Goal: Task Accomplishment & Management: Manage account settings

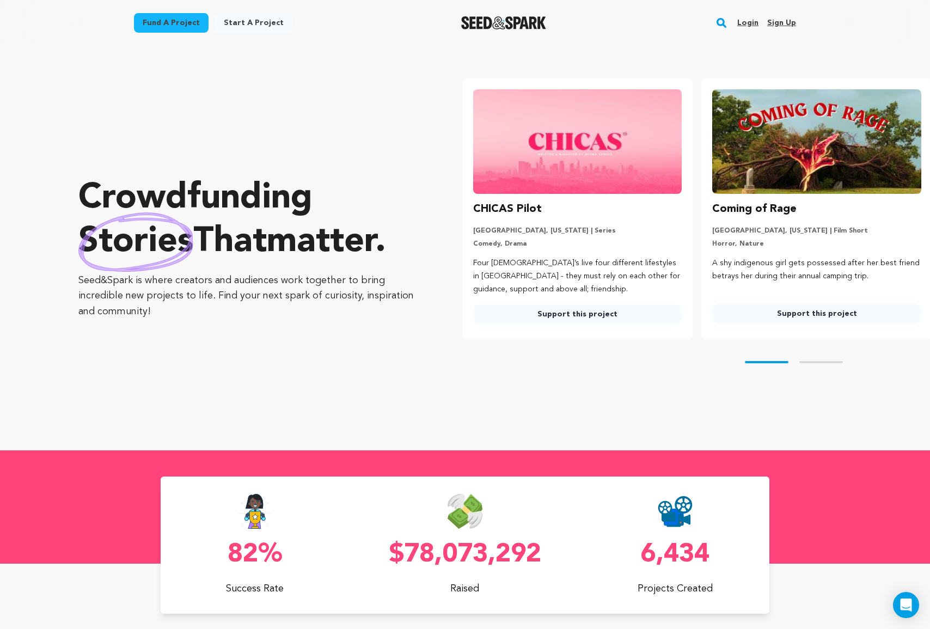
click at [749, 22] on link "Login" at bounding box center [748, 22] width 21 height 17
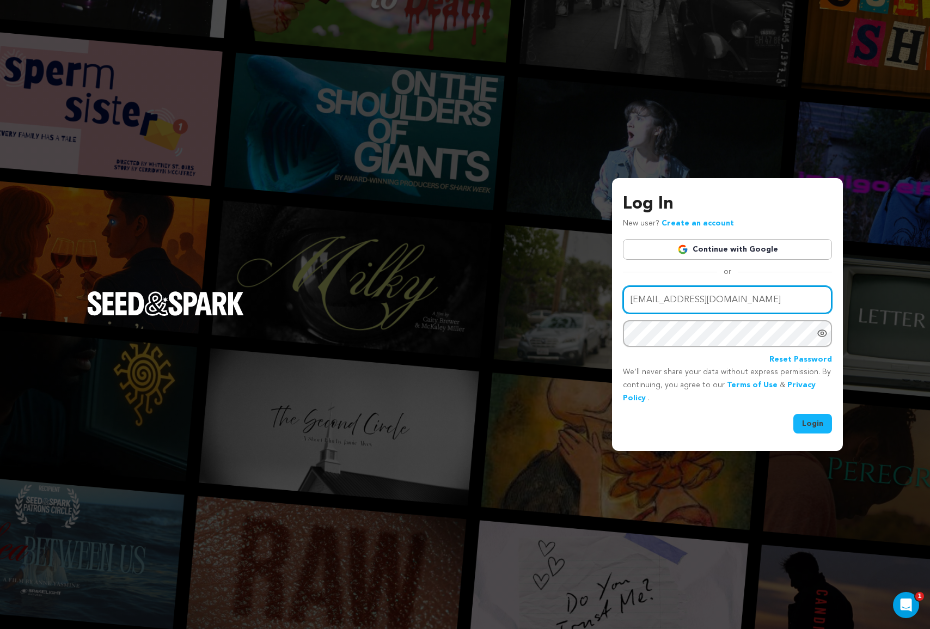
type input "vinny@indieconnect.com"
click at [815, 425] on button "Login" at bounding box center [813, 424] width 39 height 20
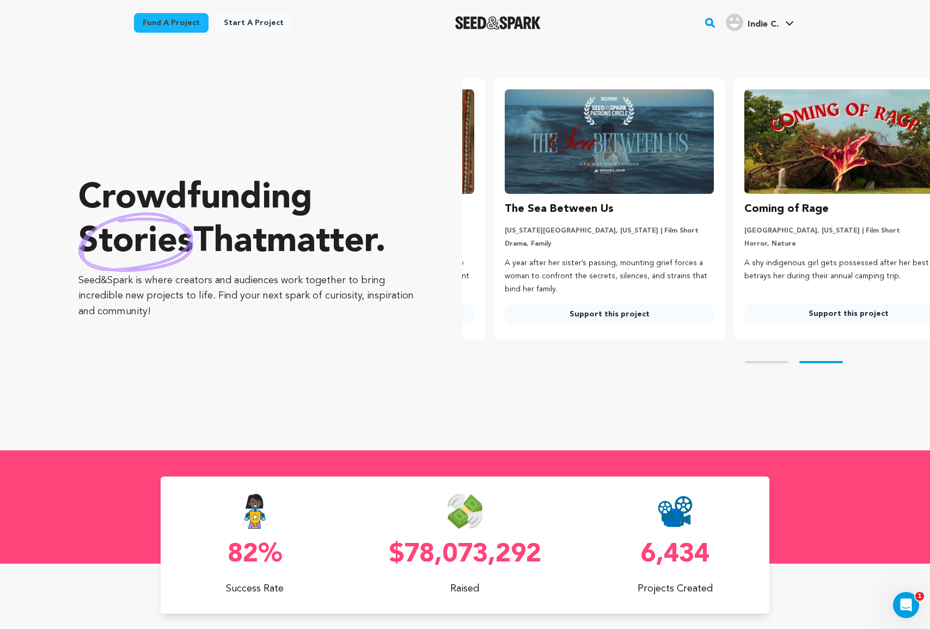
scroll to position [0, 248]
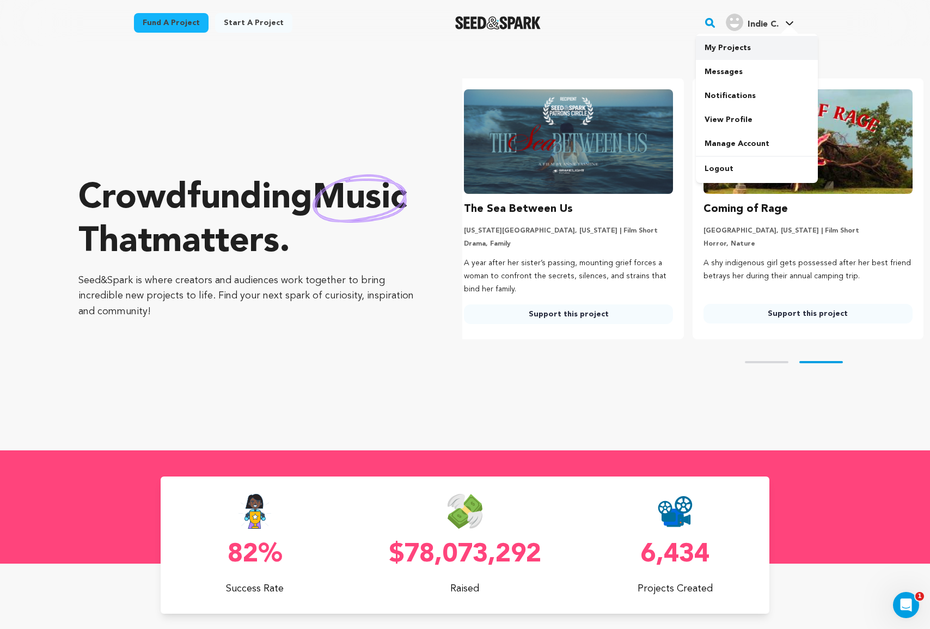
click at [745, 41] on link "My Projects" at bounding box center [757, 48] width 122 height 24
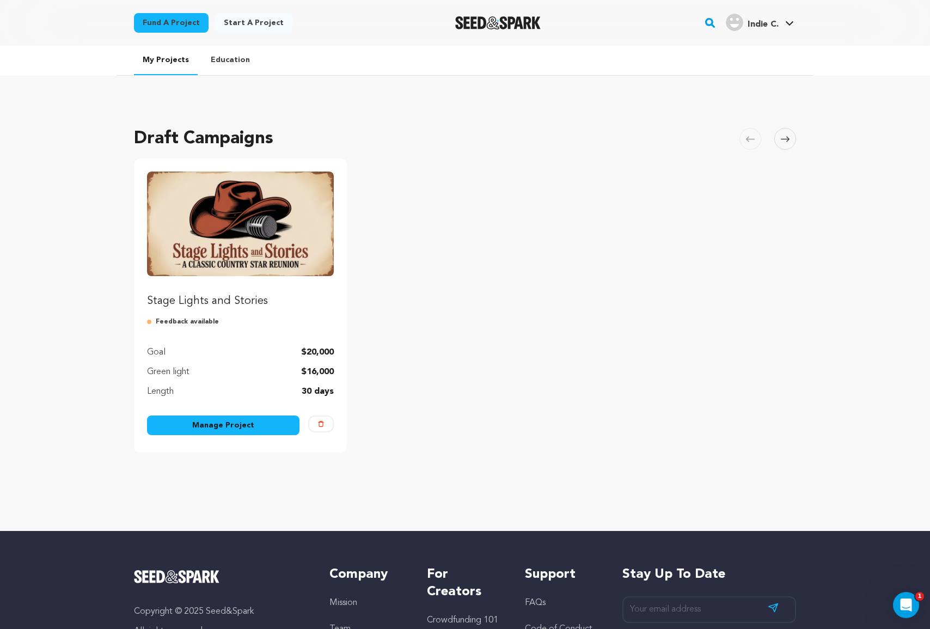
click at [182, 422] on link "Manage Project" at bounding box center [223, 426] width 153 height 20
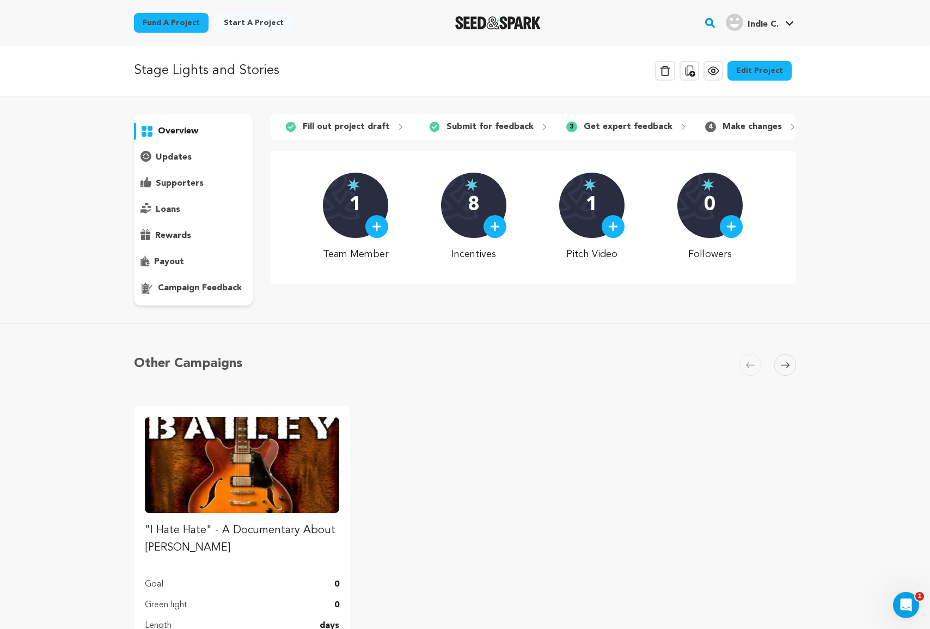
click at [178, 234] on p "rewards" at bounding box center [173, 235] width 36 height 13
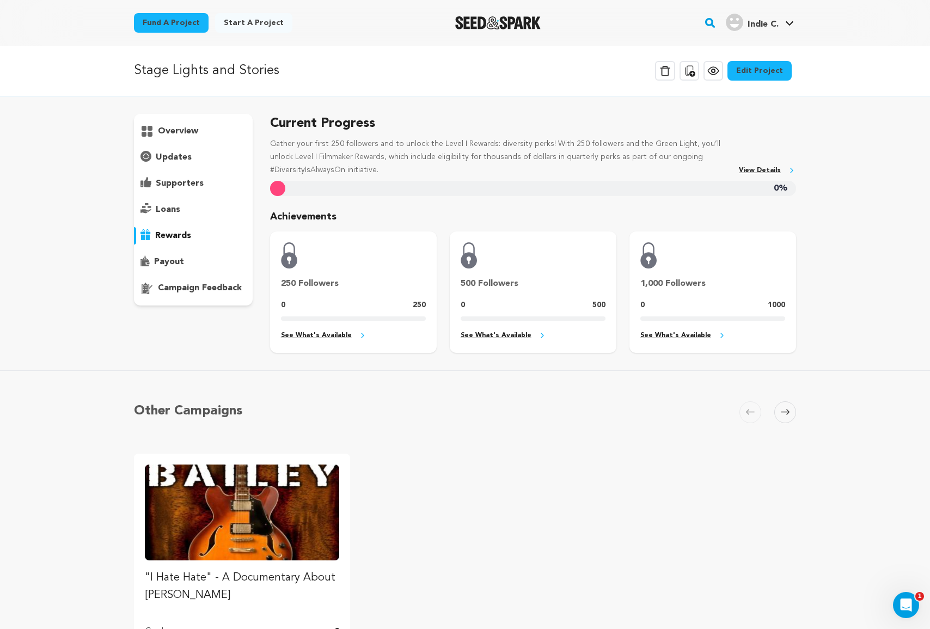
click at [766, 72] on link "Edit Project" at bounding box center [760, 71] width 64 height 20
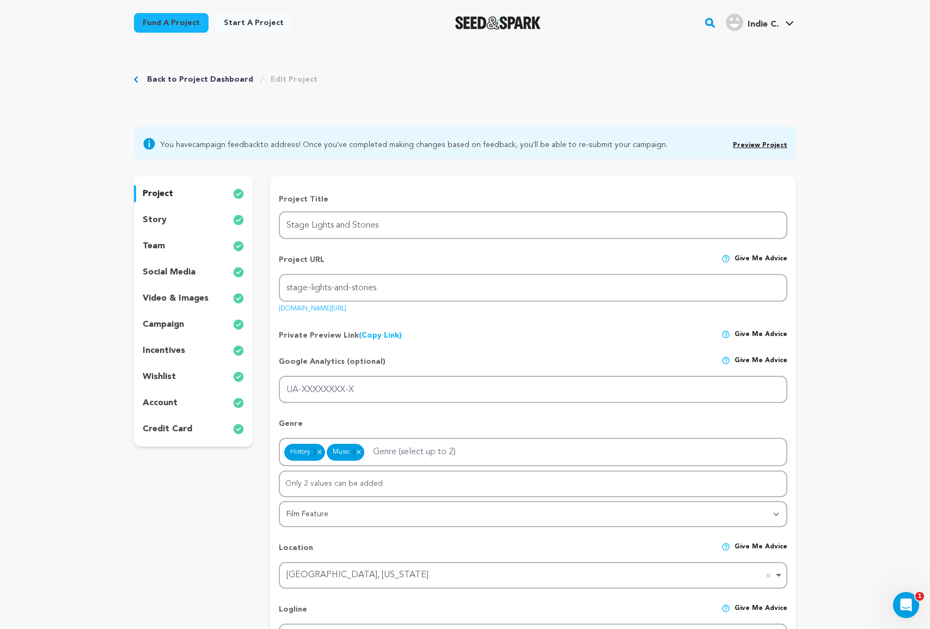
click at [177, 352] on p "incentives" at bounding box center [164, 350] width 42 height 13
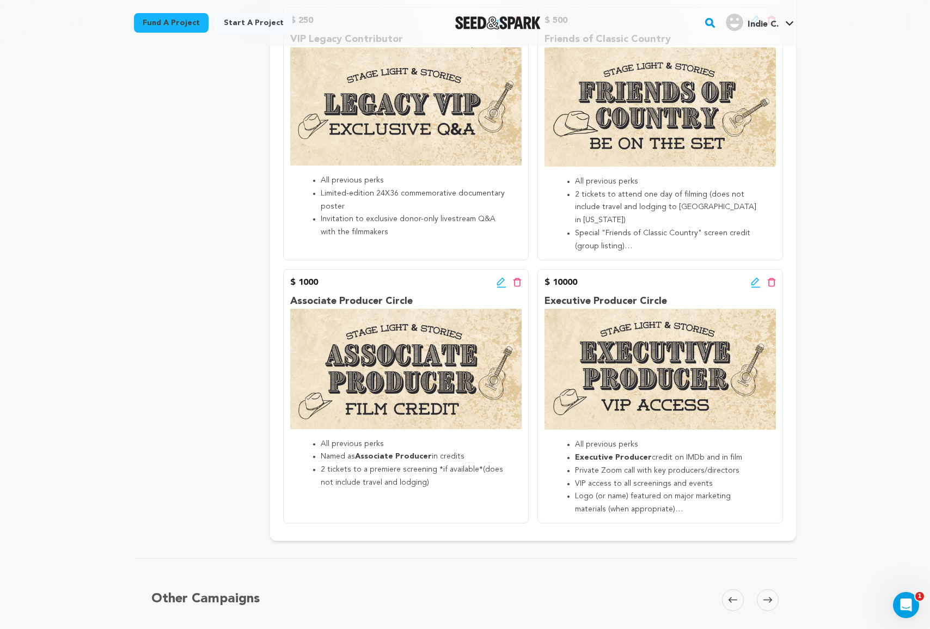
scroll to position [774, 0]
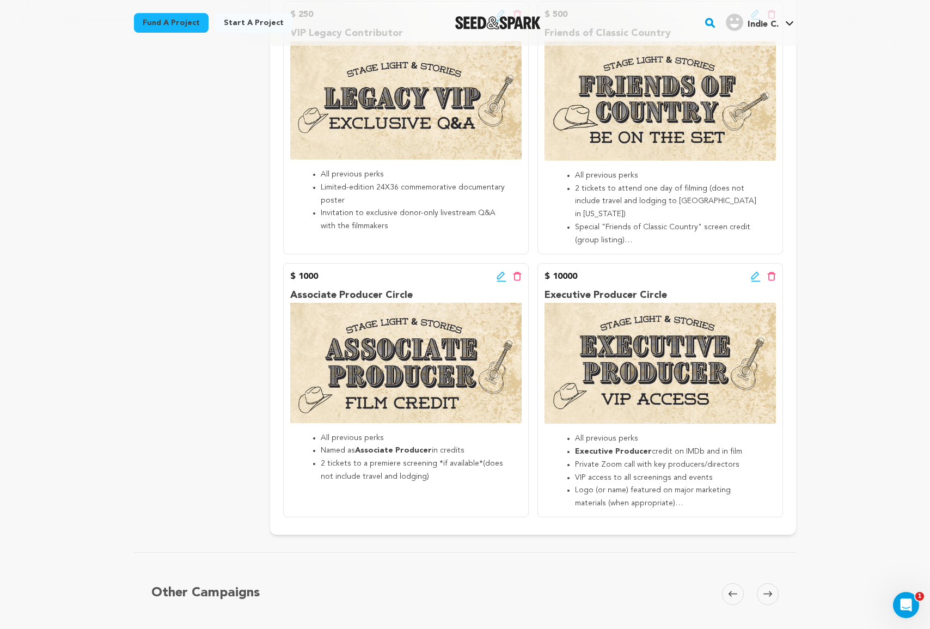
click at [500, 273] on icon at bounding box center [502, 276] width 10 height 11
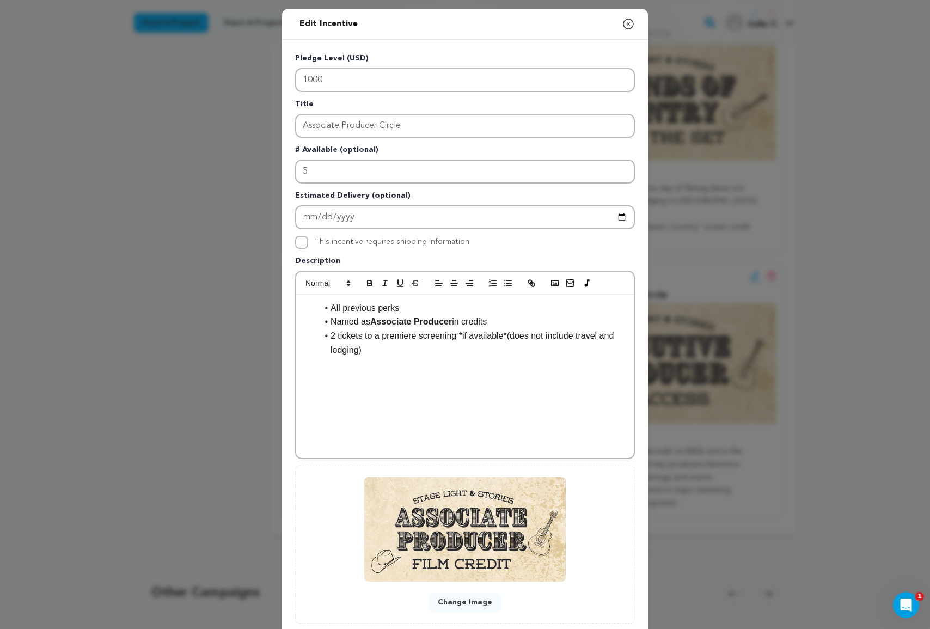
click at [431, 324] on strong "Associate Producer" at bounding box center [411, 321] width 82 height 9
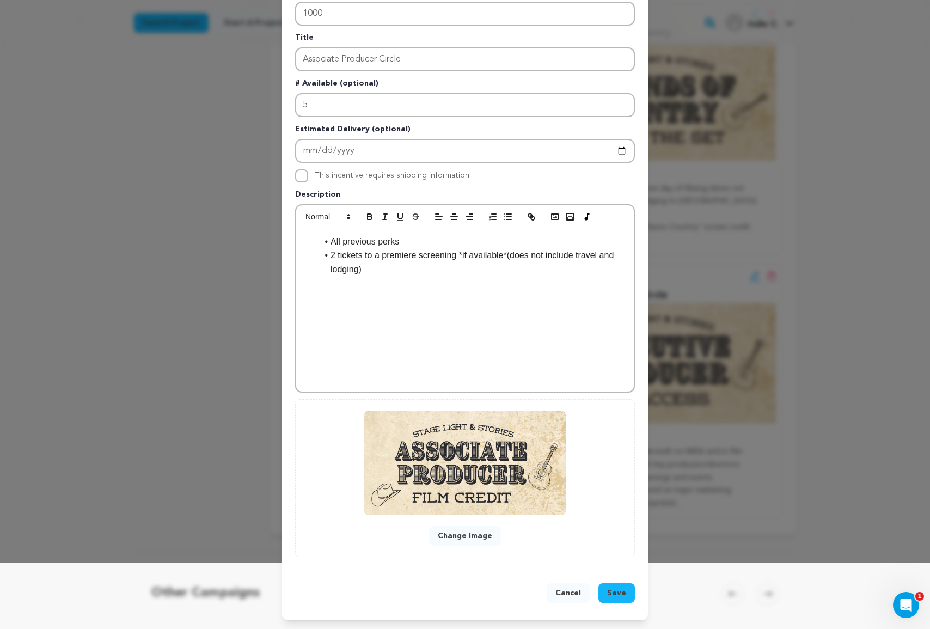
scroll to position [67, 0]
click at [618, 594] on span "Save" at bounding box center [616, 593] width 19 height 11
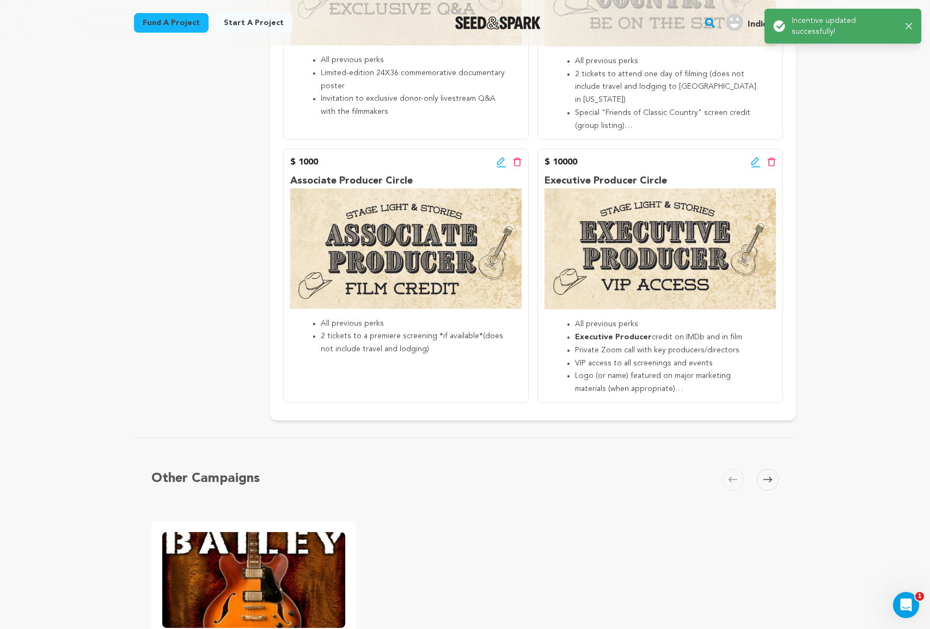
scroll to position [887, 0]
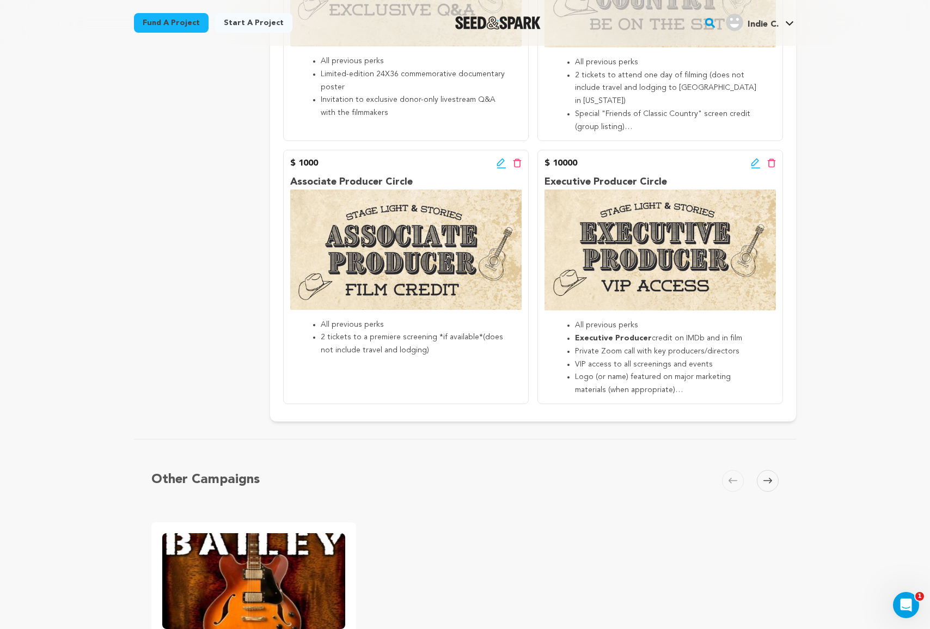
click at [503, 159] on icon at bounding box center [501, 162] width 8 height 8
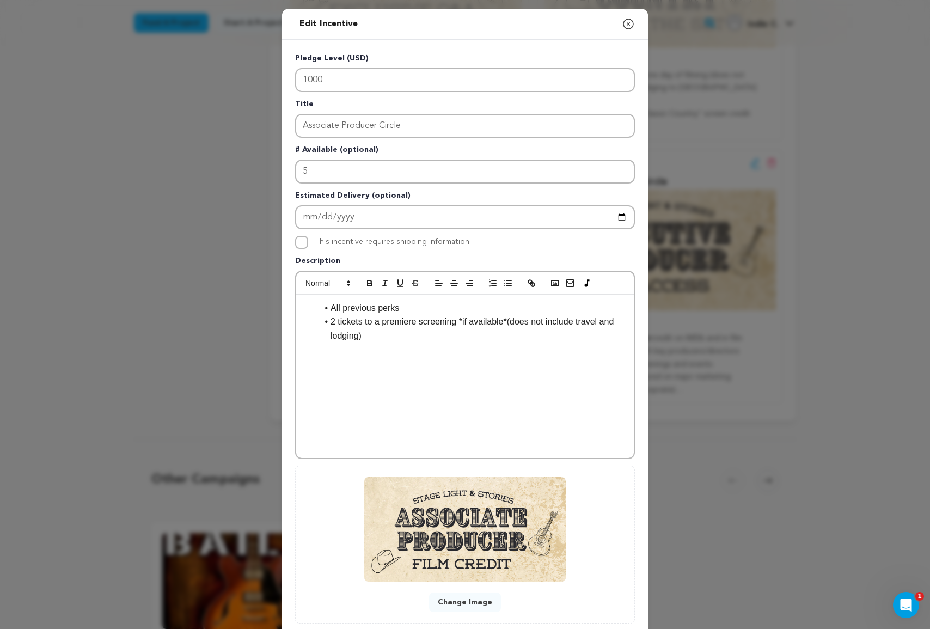
click at [459, 606] on button "Change Image" at bounding box center [465, 603] width 72 height 20
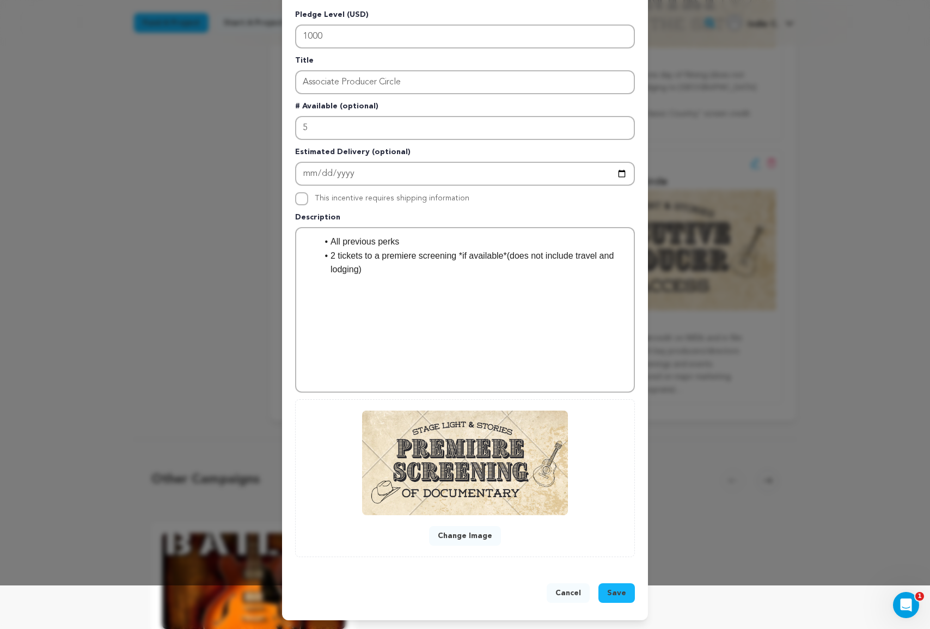
scroll to position [44, 0]
click at [618, 593] on span "Save" at bounding box center [616, 593] width 19 height 11
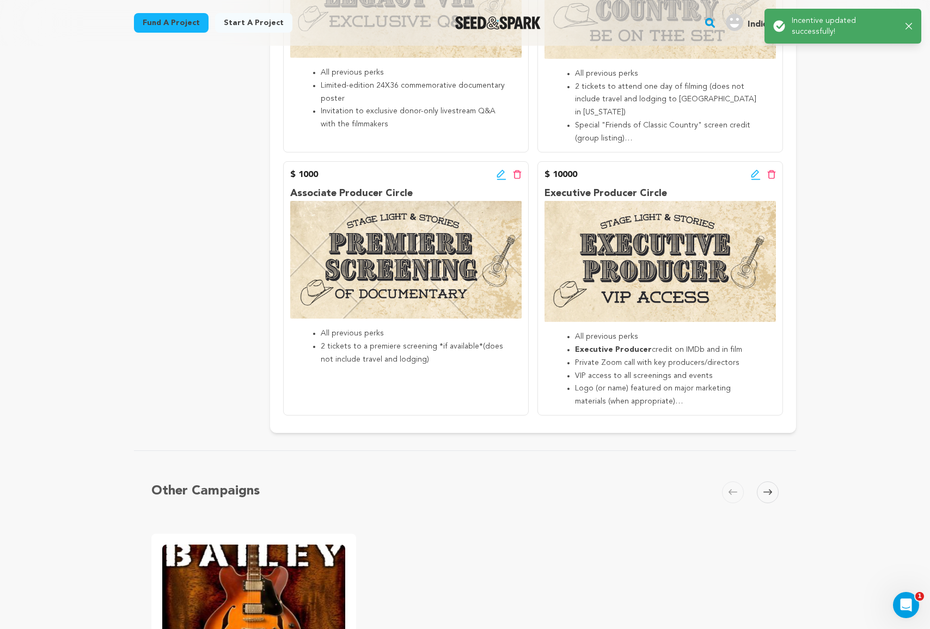
scroll to position [861, 0]
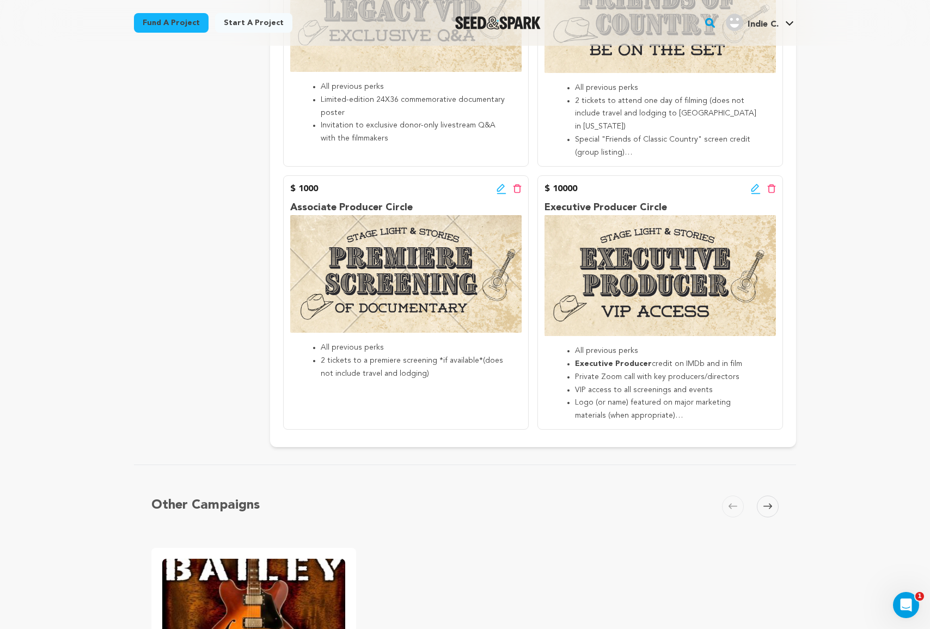
click at [756, 185] on icon at bounding box center [756, 188] width 8 height 8
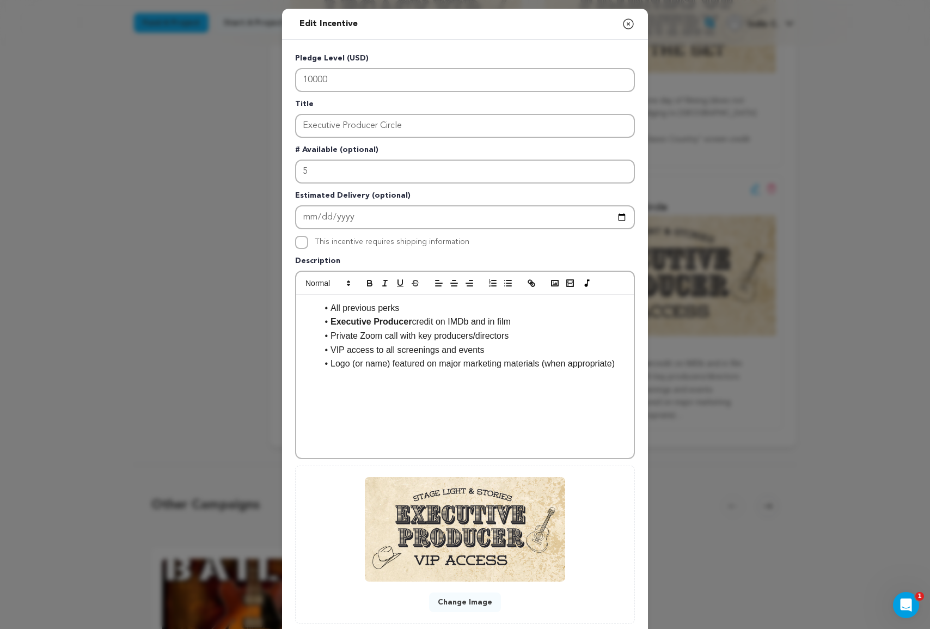
click at [430, 323] on li "Executive Producer credit on IMDb and in film" at bounding box center [472, 322] width 308 height 14
click at [430, 322] on li "Executive Producer credit on IMDb and in film" at bounding box center [472, 322] width 308 height 14
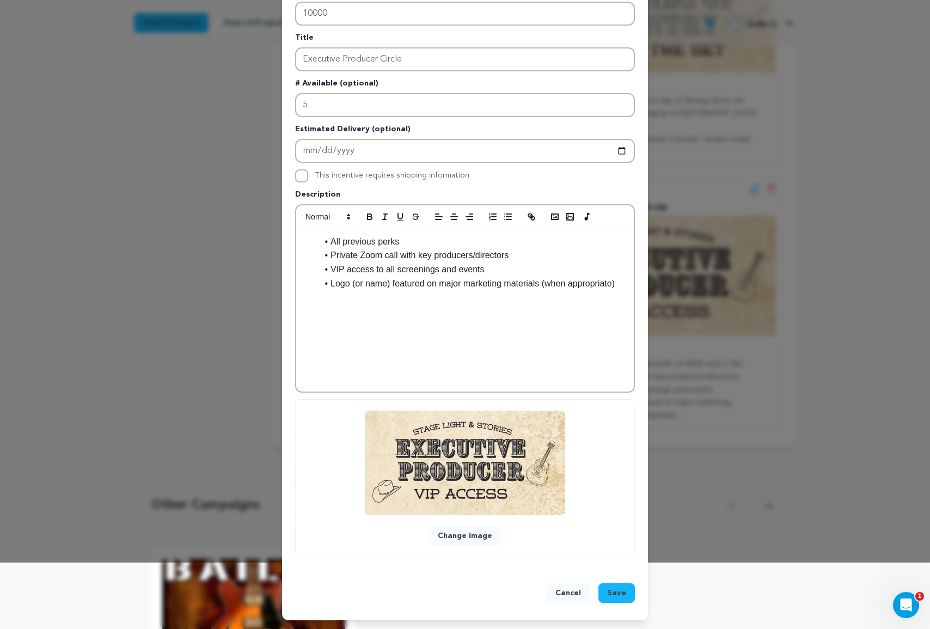
scroll to position [67, 0]
click at [458, 539] on button "Change Image" at bounding box center [465, 536] width 72 height 20
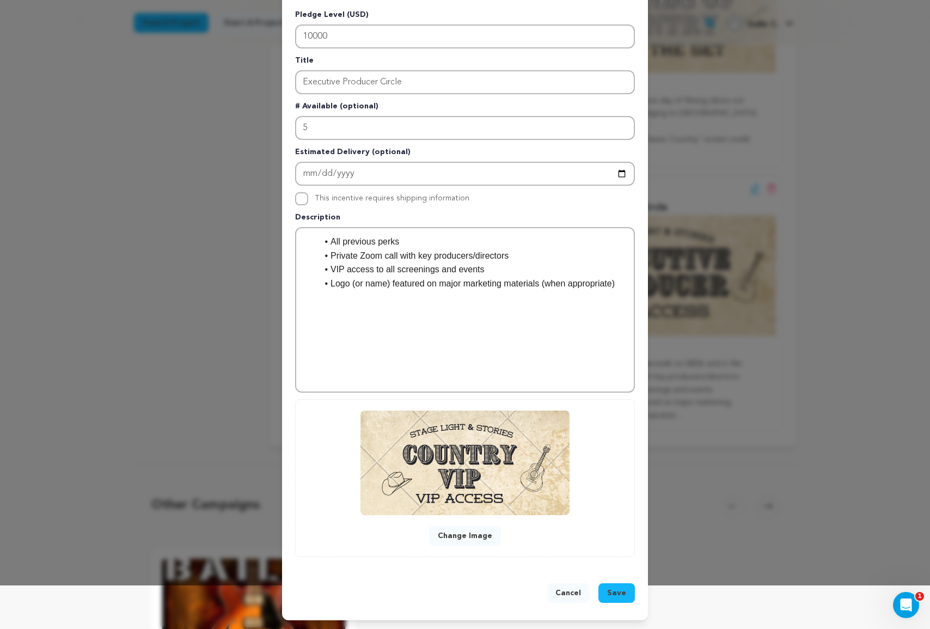
scroll to position [44, 0]
click at [624, 591] on span "Save" at bounding box center [616, 593] width 19 height 11
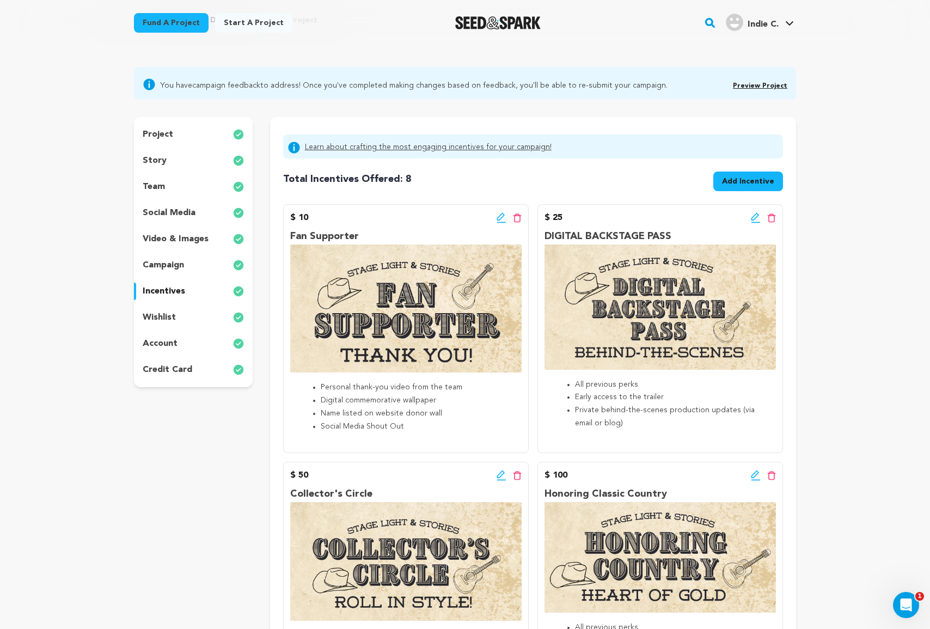
scroll to position [59, 0]
click at [158, 158] on p "story" at bounding box center [155, 160] width 24 height 13
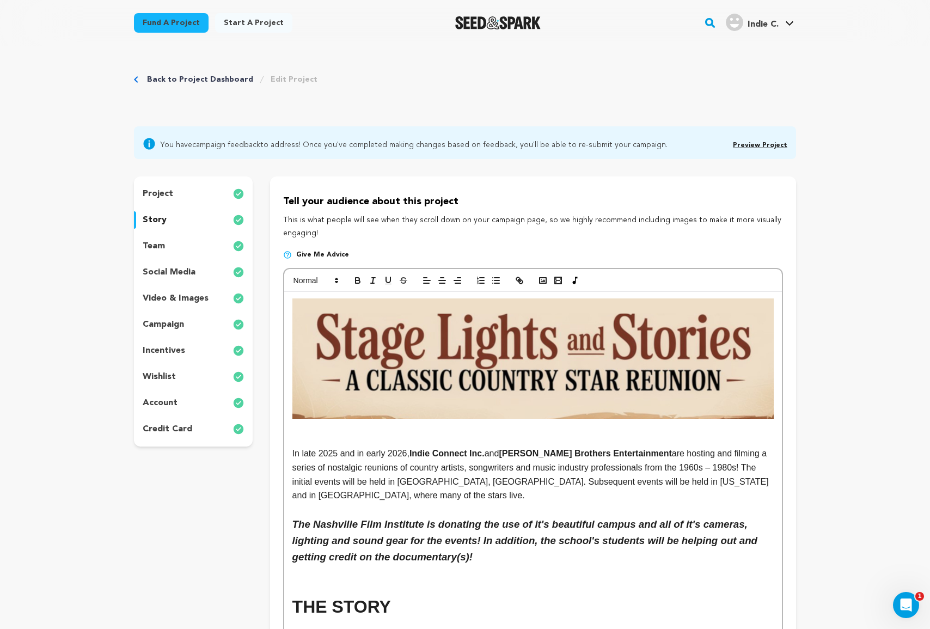
click at [184, 245] on div "team" at bounding box center [193, 246] width 119 height 17
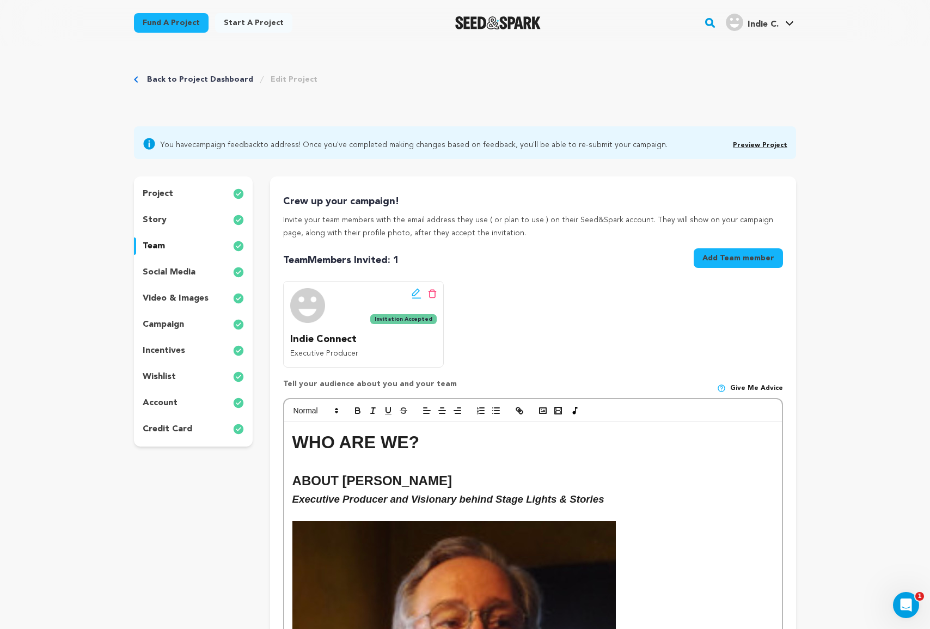
click at [179, 272] on p "social media" at bounding box center [169, 272] width 53 height 13
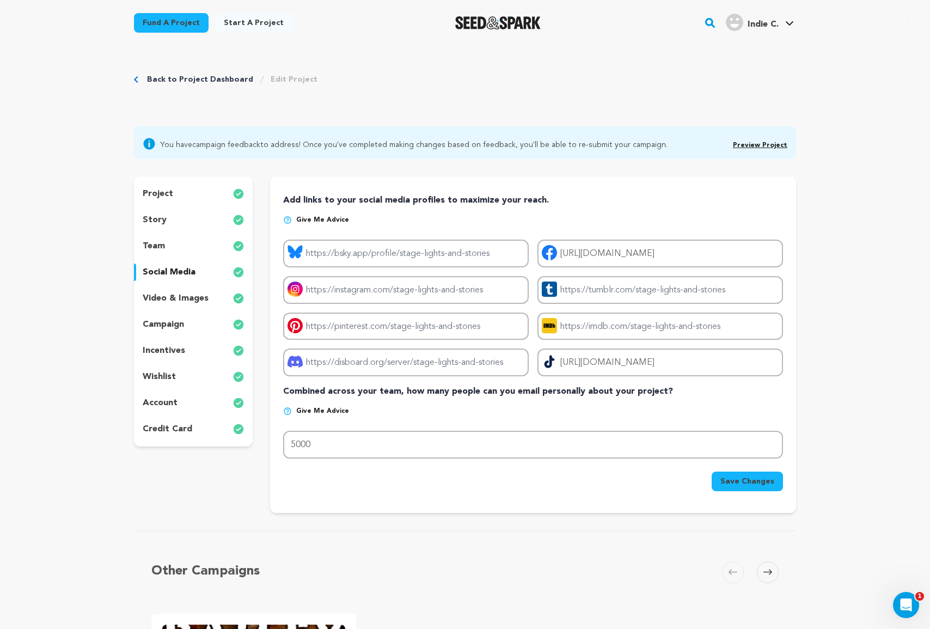
click at [176, 291] on div "video & images" at bounding box center [193, 298] width 119 height 17
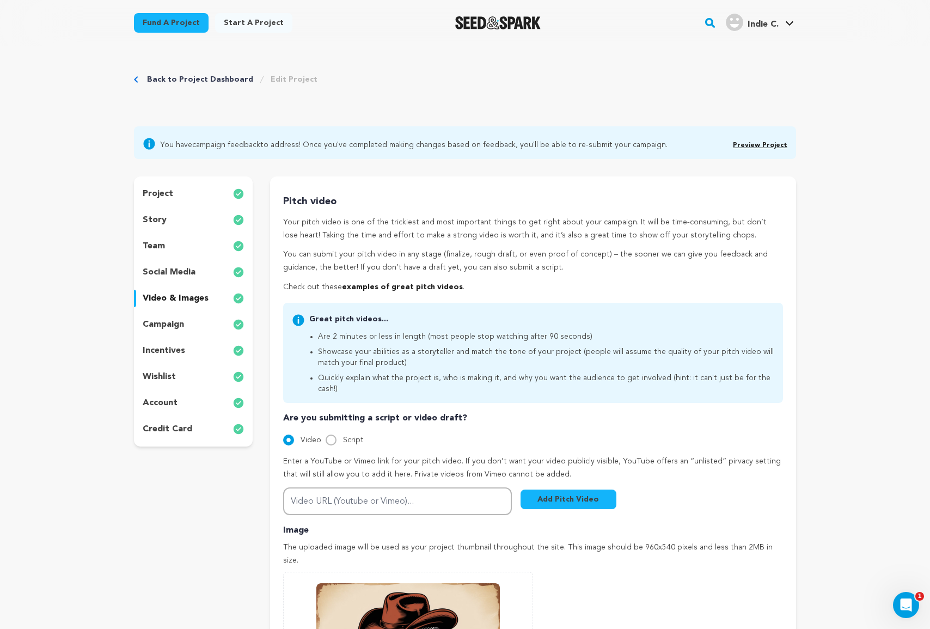
click at [181, 325] on p "campaign" at bounding box center [163, 324] width 41 height 13
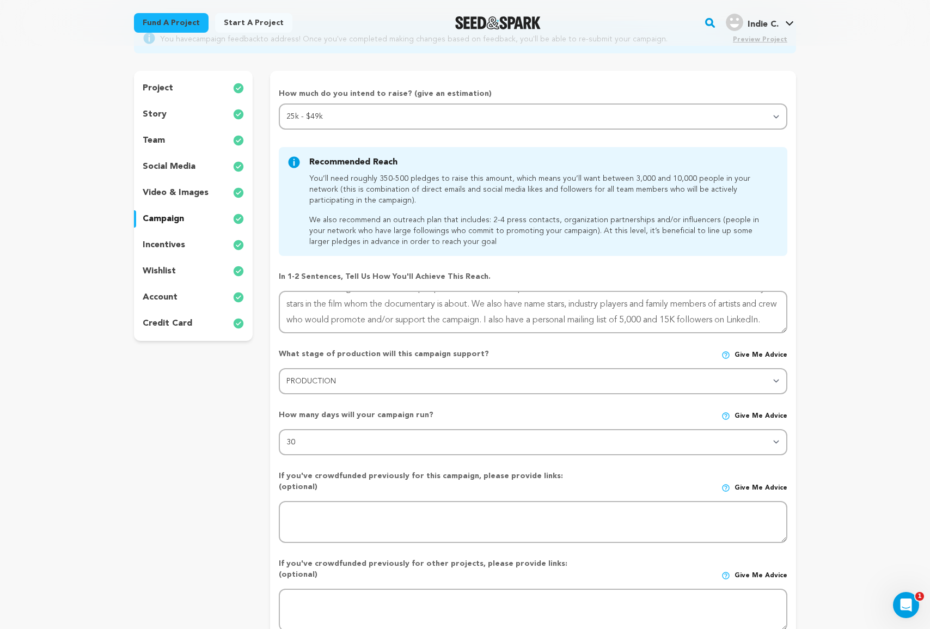
scroll to position [106, 0]
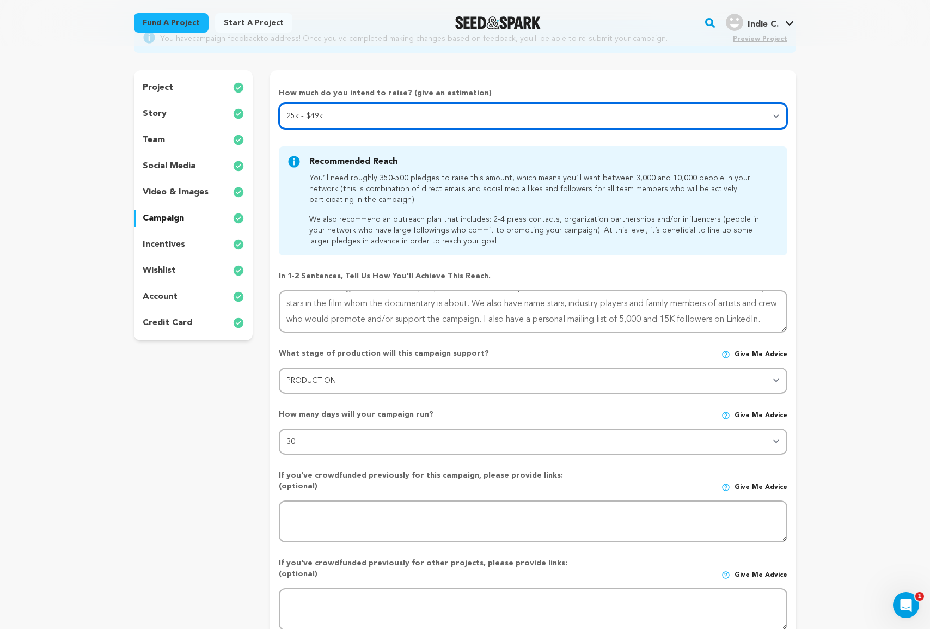
select select "3"
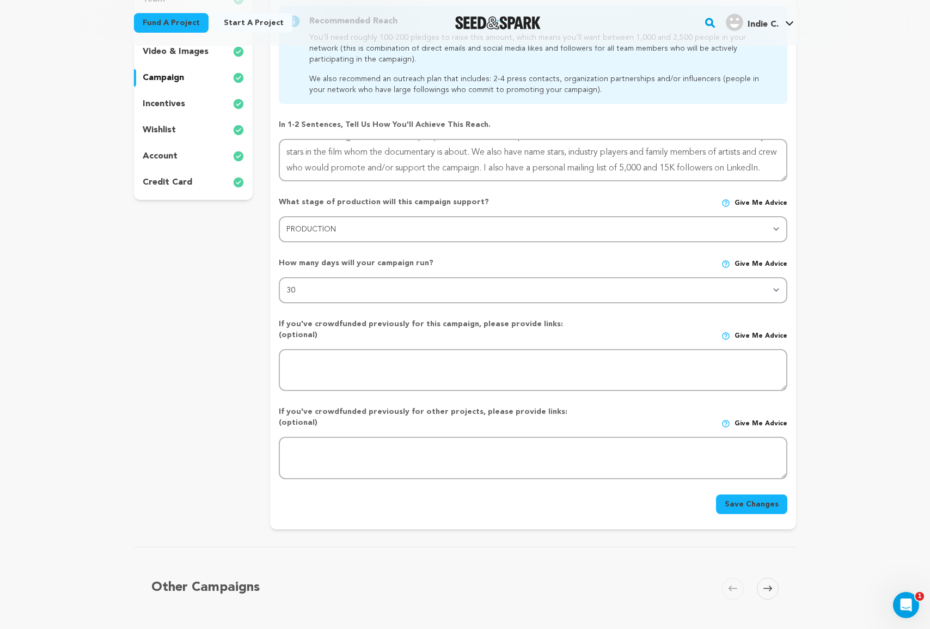
scroll to position [250, 0]
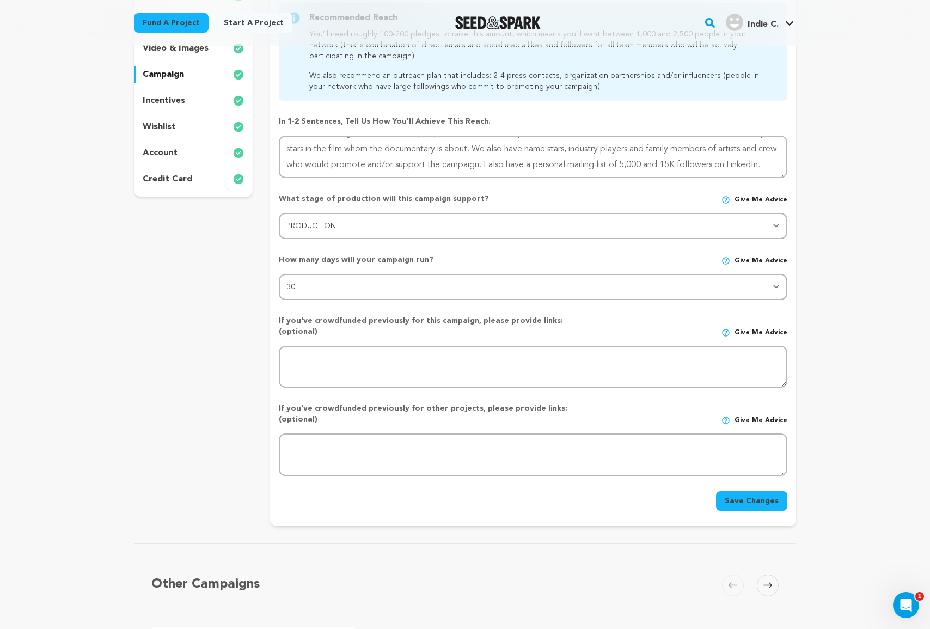
click at [738, 491] on button "Save Changes" at bounding box center [751, 501] width 71 height 20
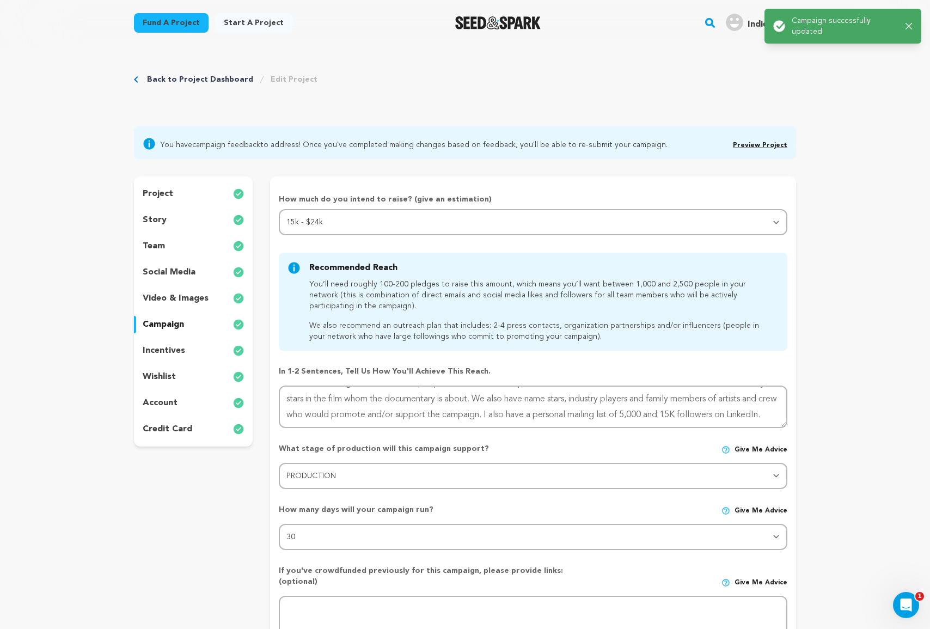
scroll to position [0, 0]
